Goal: Transaction & Acquisition: Purchase product/service

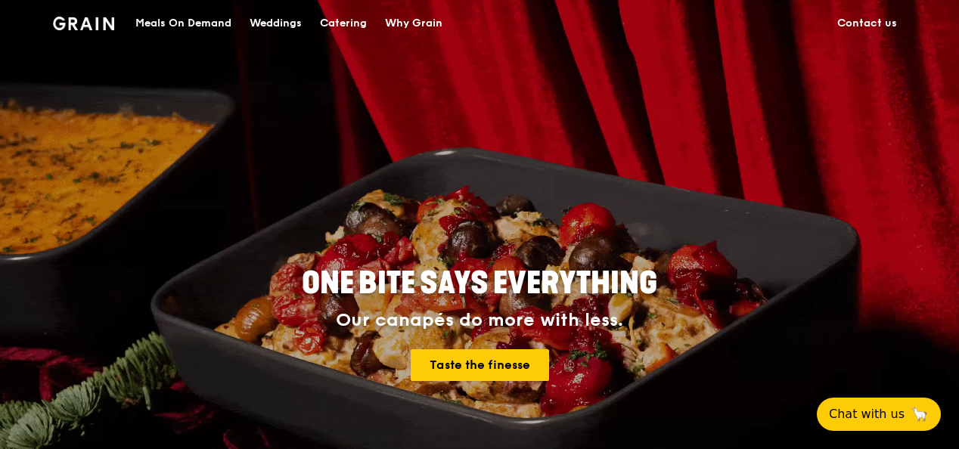
click at [185, 17] on div "Meals On Demand" at bounding box center [183, 23] width 96 height 45
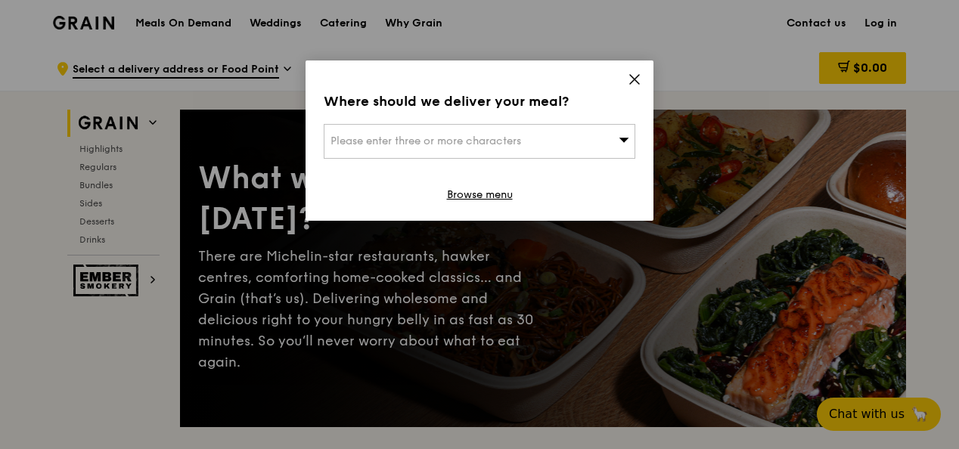
click at [633, 79] on icon at bounding box center [635, 80] width 14 height 14
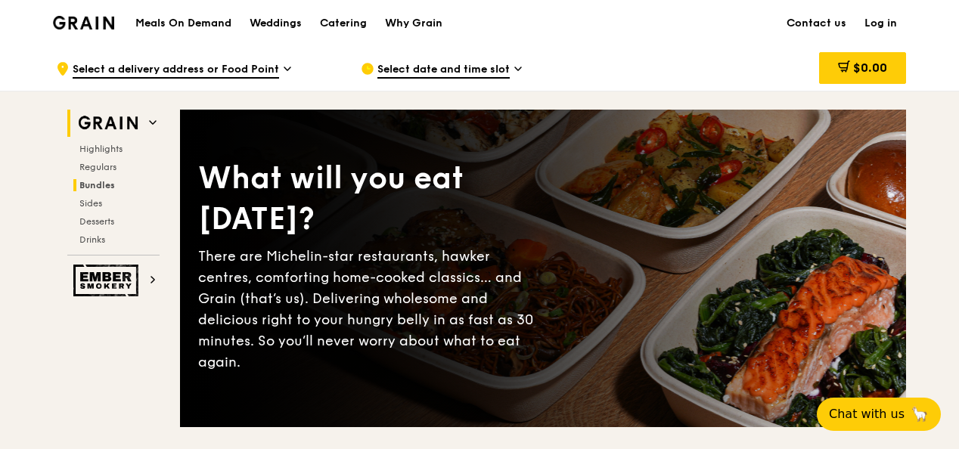
click at [113, 182] on span "Bundles" at bounding box center [97, 185] width 36 height 11
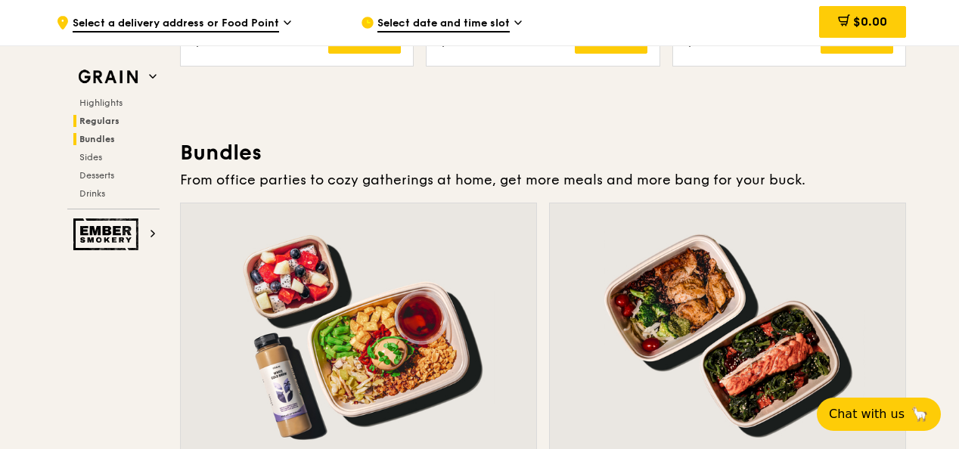
scroll to position [2164, 0]
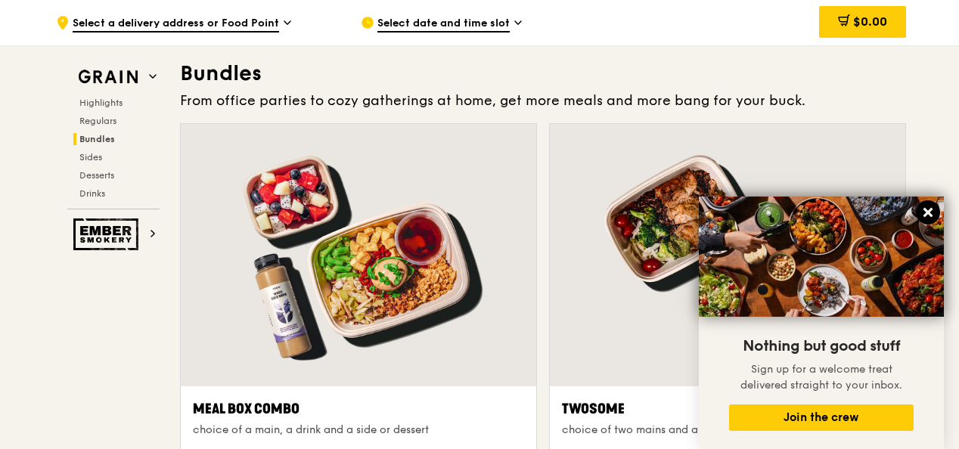
click at [933, 213] on icon at bounding box center [928, 213] width 14 height 14
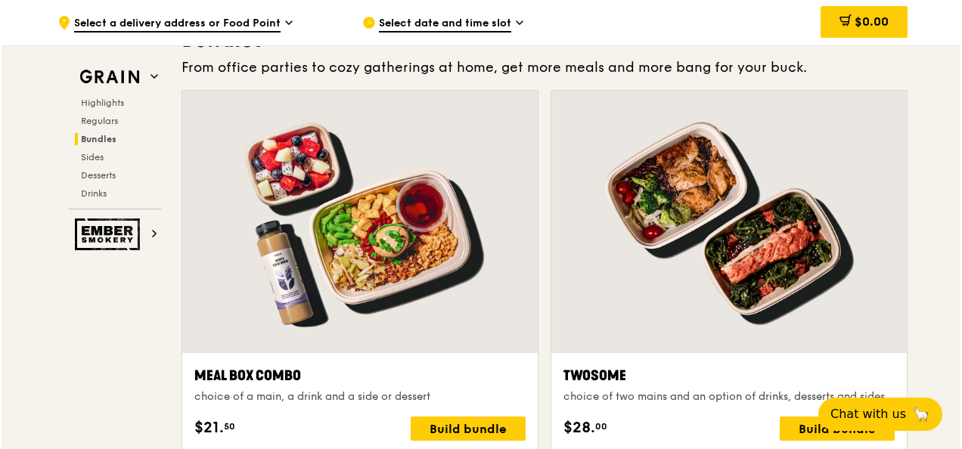
scroll to position [2278, 0]
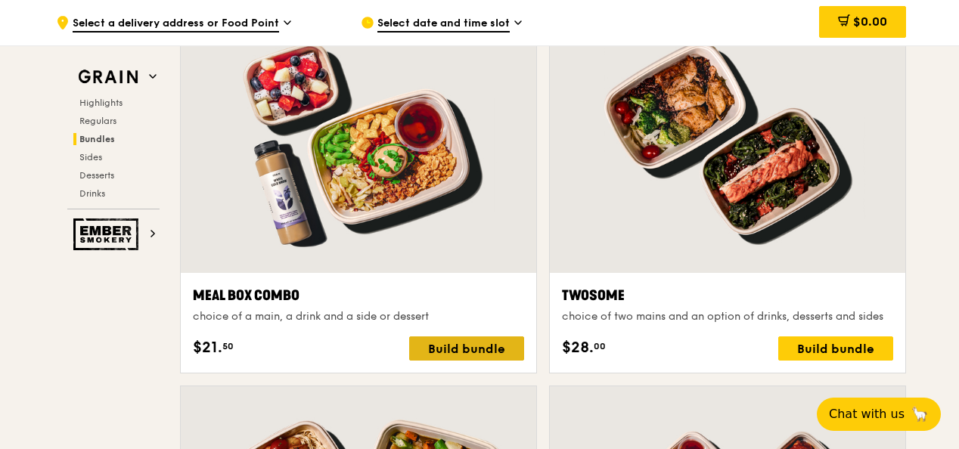
click at [444, 343] on div "Build bundle" at bounding box center [466, 349] width 115 height 24
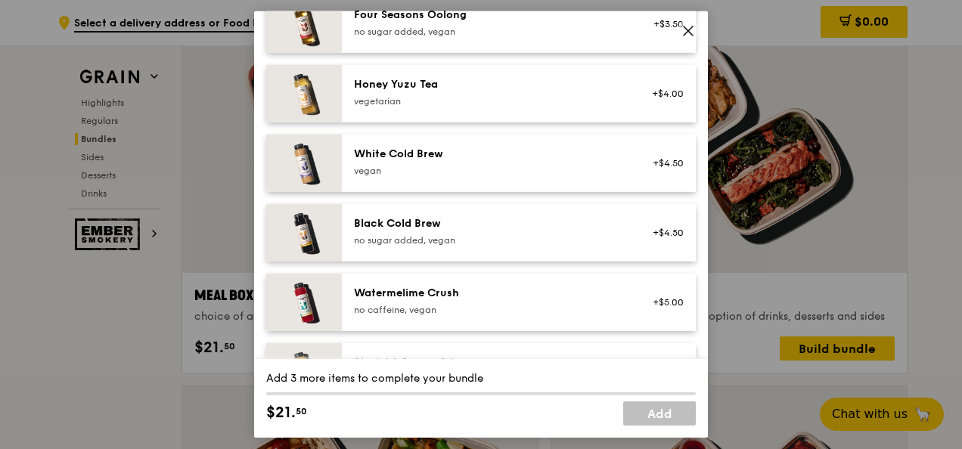
scroll to position [1909, 0]
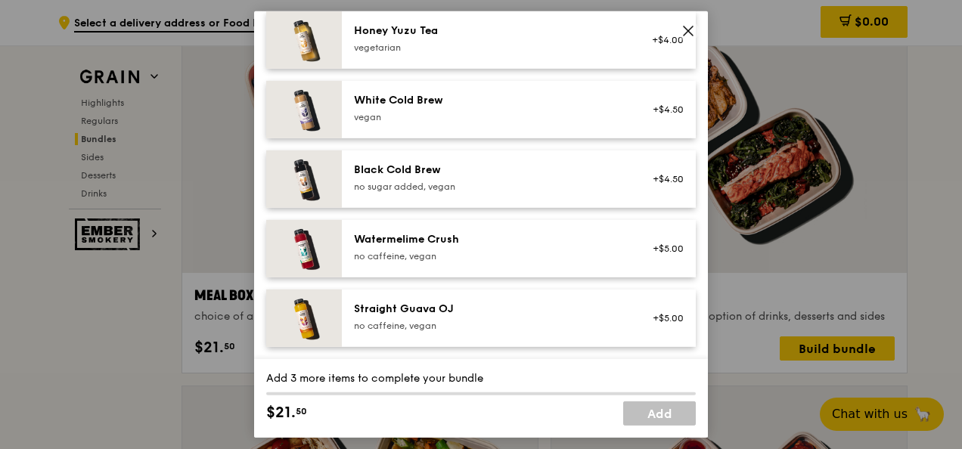
click at [688, 30] on icon at bounding box center [688, 30] width 9 height 9
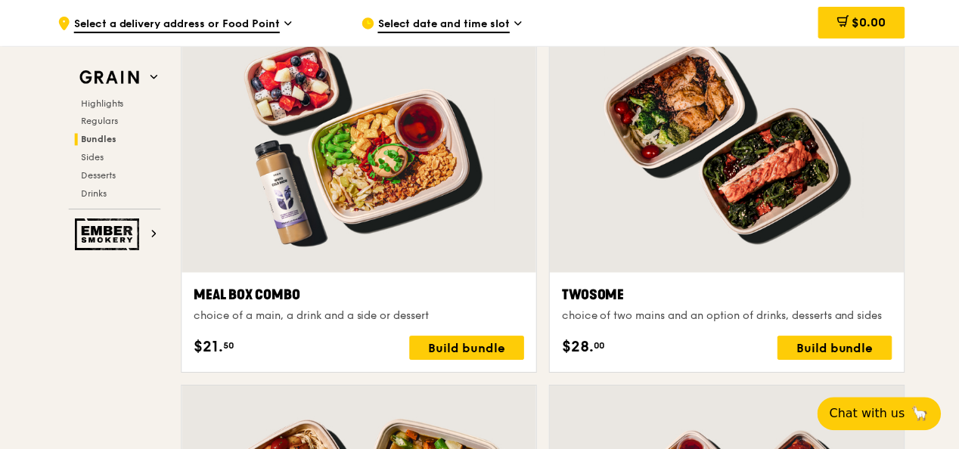
scroll to position [2278, 0]
